Goal: Information Seeking & Learning: Learn about a topic

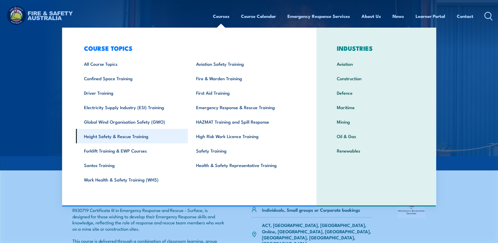
click at [146, 137] on link "Height Safety & Rescue Training" at bounding box center [132, 136] width 112 height 14
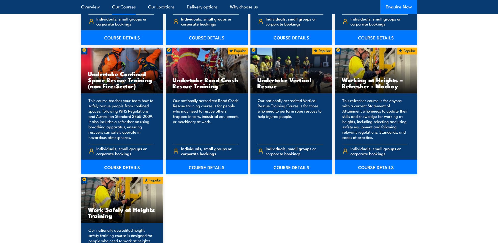
scroll to position [551, 0]
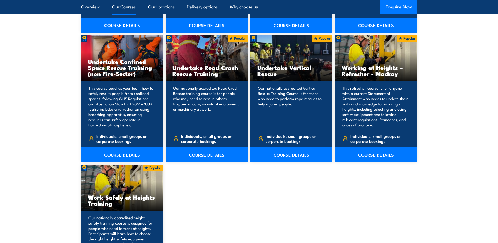
click at [296, 149] on link "COURSE DETAILS" at bounding box center [291, 154] width 82 height 15
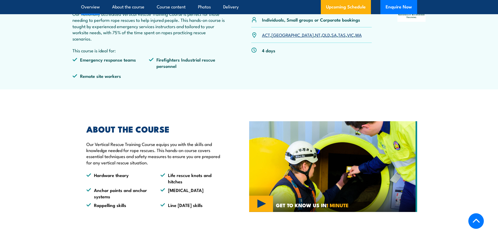
scroll to position [210, 0]
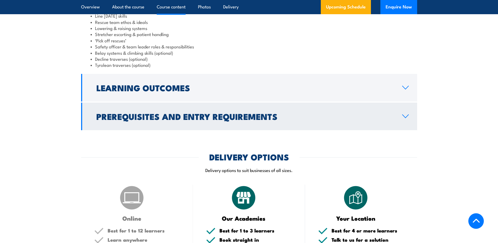
click at [266, 120] on h2 "Prerequisites and Entry Requirements" at bounding box center [244, 115] width 297 height 7
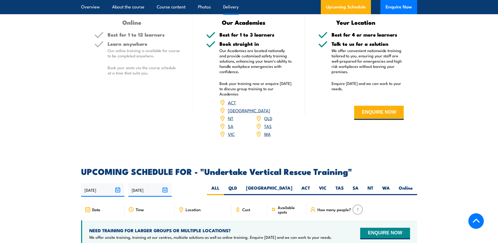
scroll to position [677, 0]
